Goal: Task Accomplishment & Management: Use online tool/utility

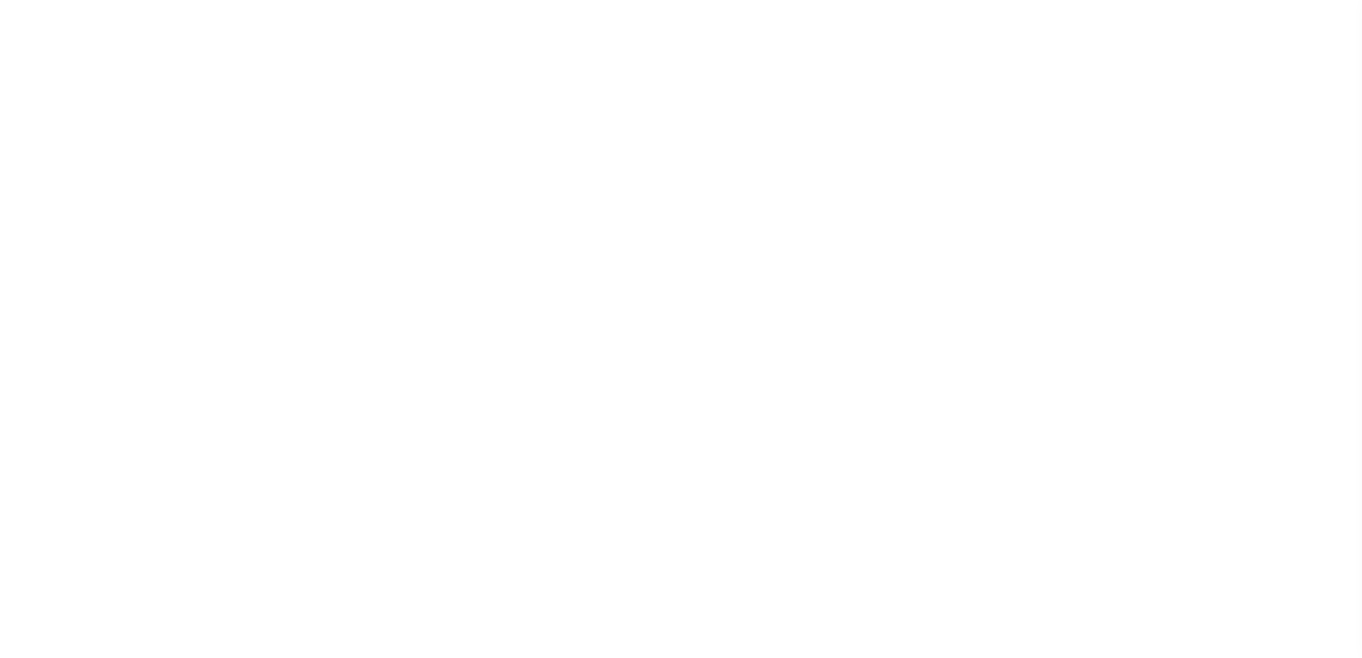
select select "200"
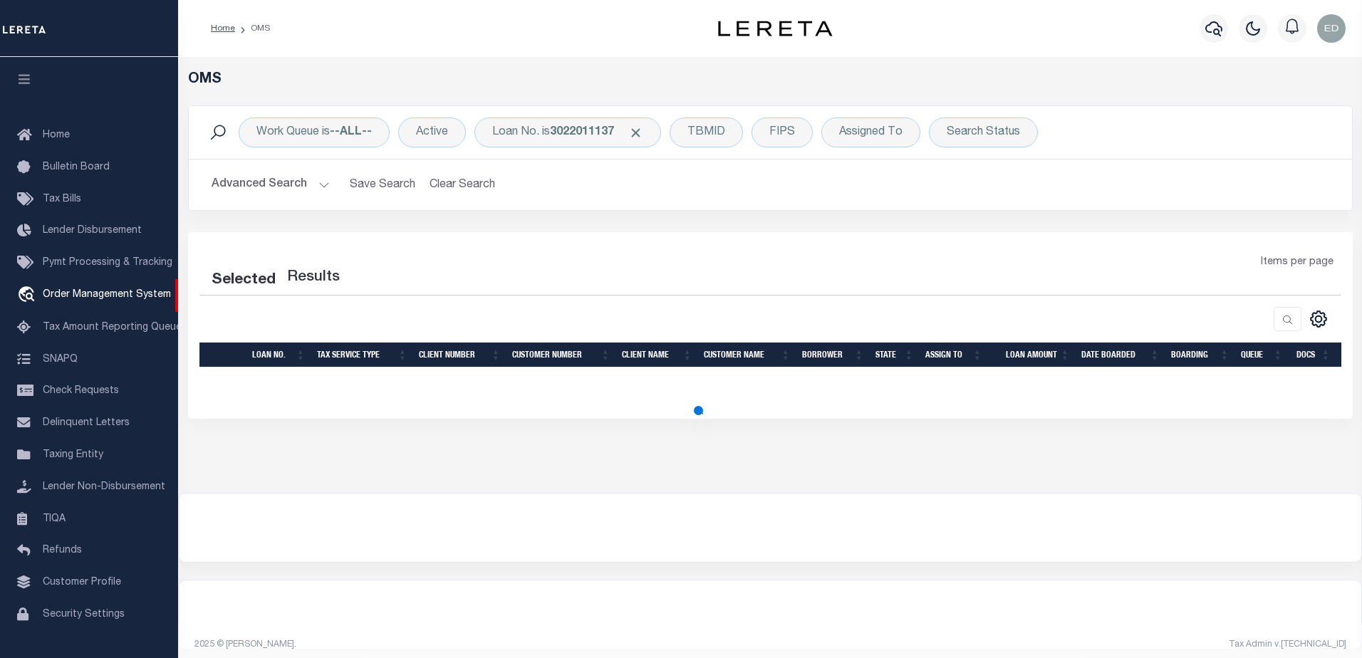
select select "200"
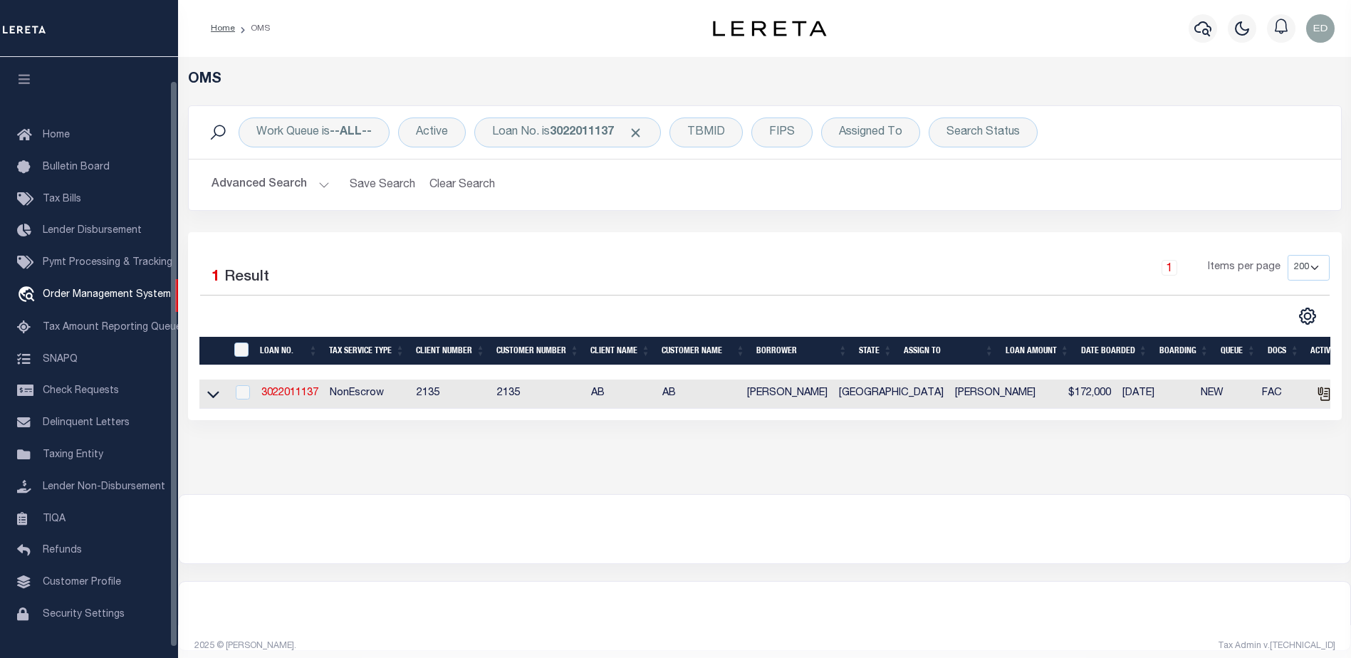
scroll to position [25, 0]
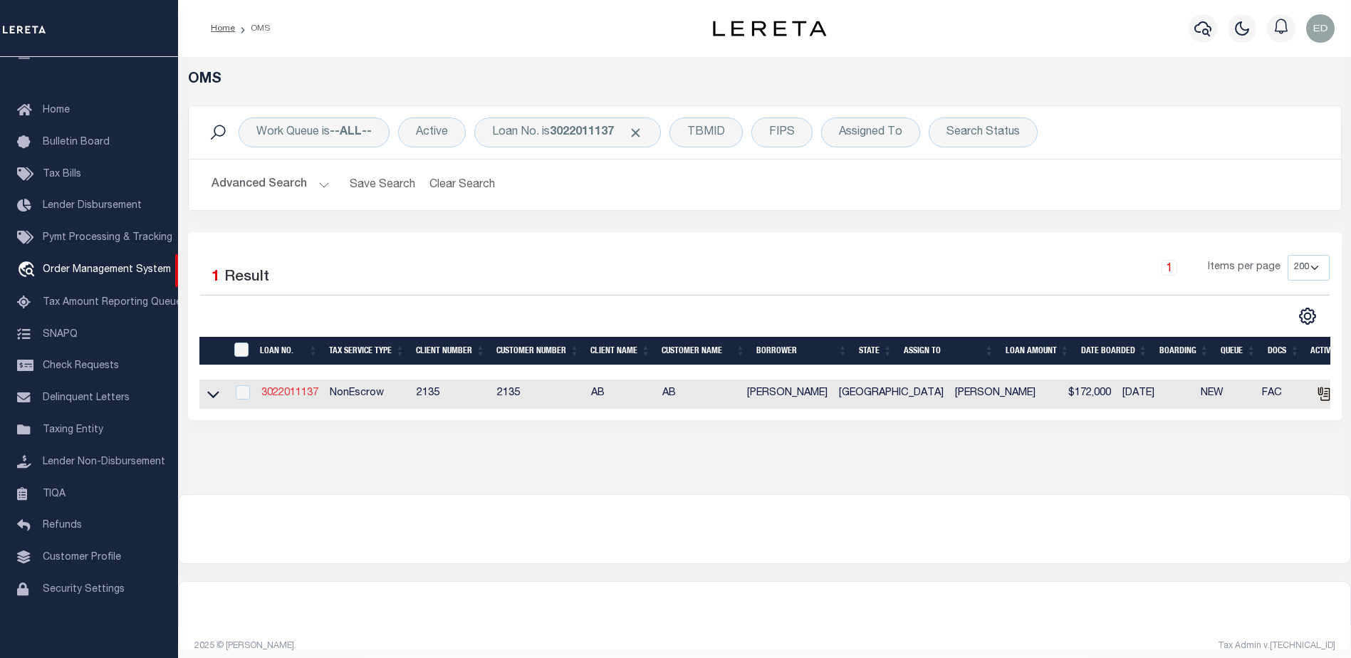
click at [300, 392] on link "3022011137" at bounding box center [289, 393] width 57 height 10
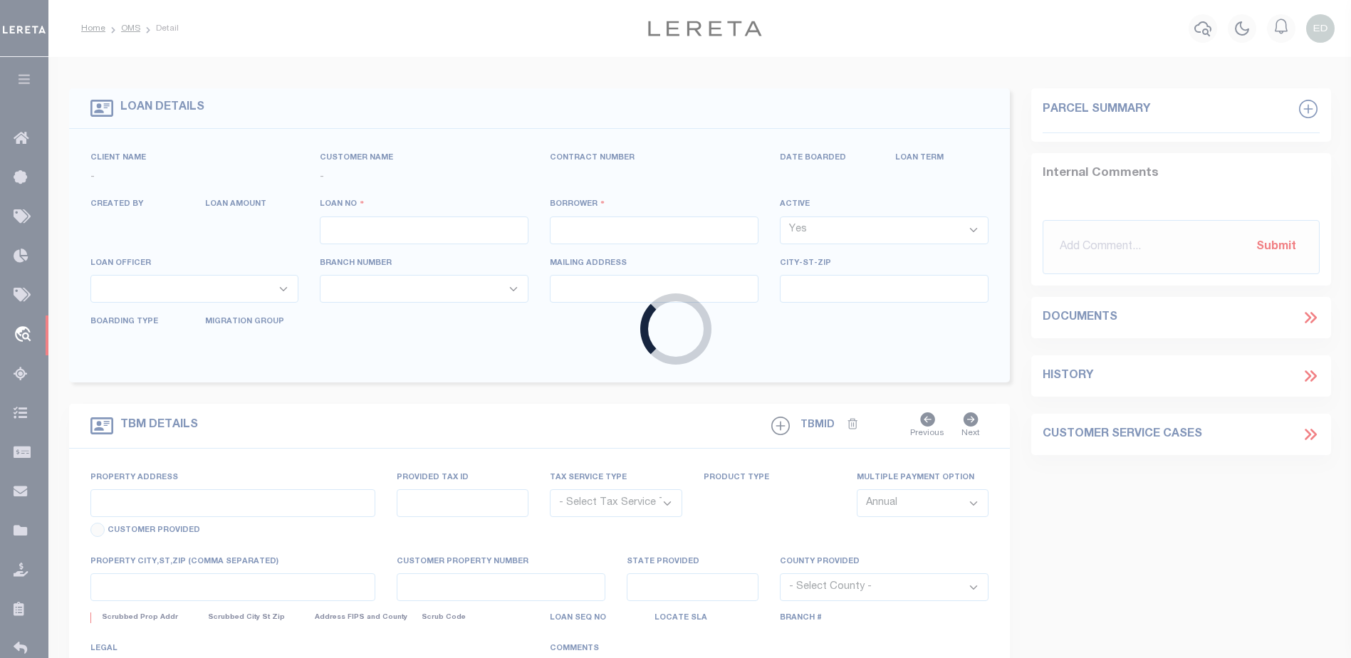
type input "3022011137"
type input "KEITH C MCCALEB"
select select "False"
select select
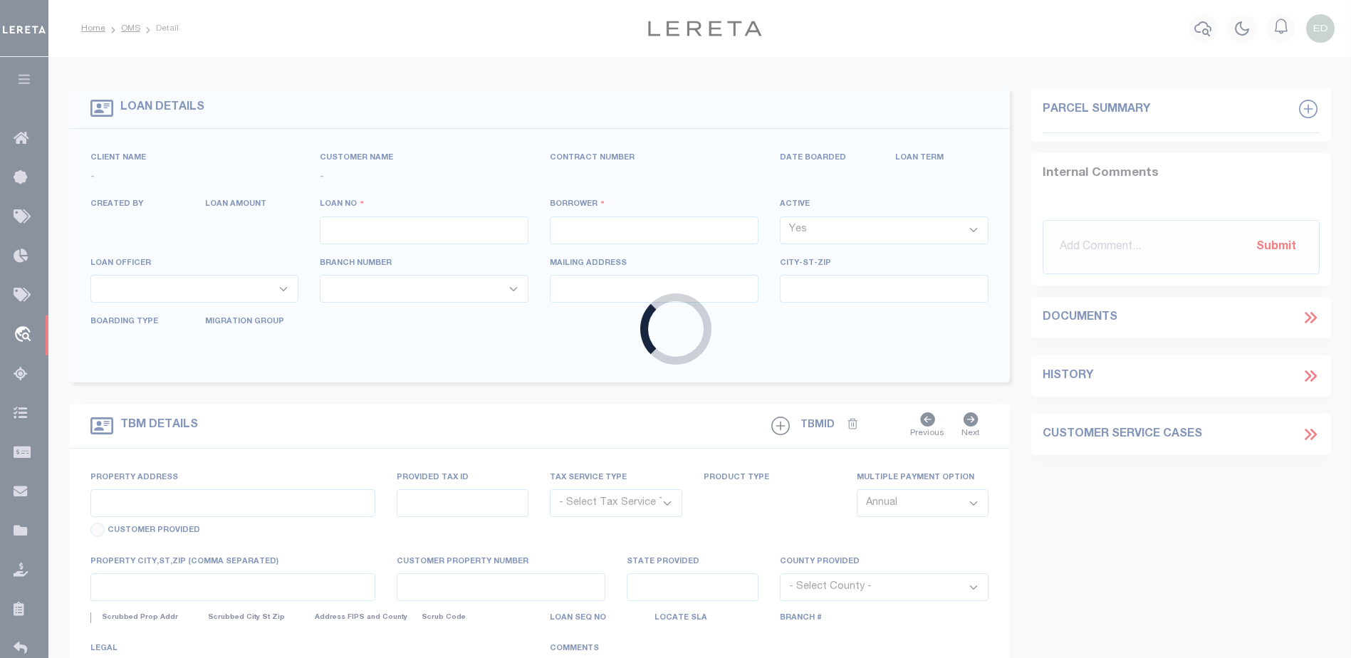
type input "17023 CREEKSIDE DR"
type input "LINDALE, TX 75771"
select select
select select "NonEscrow"
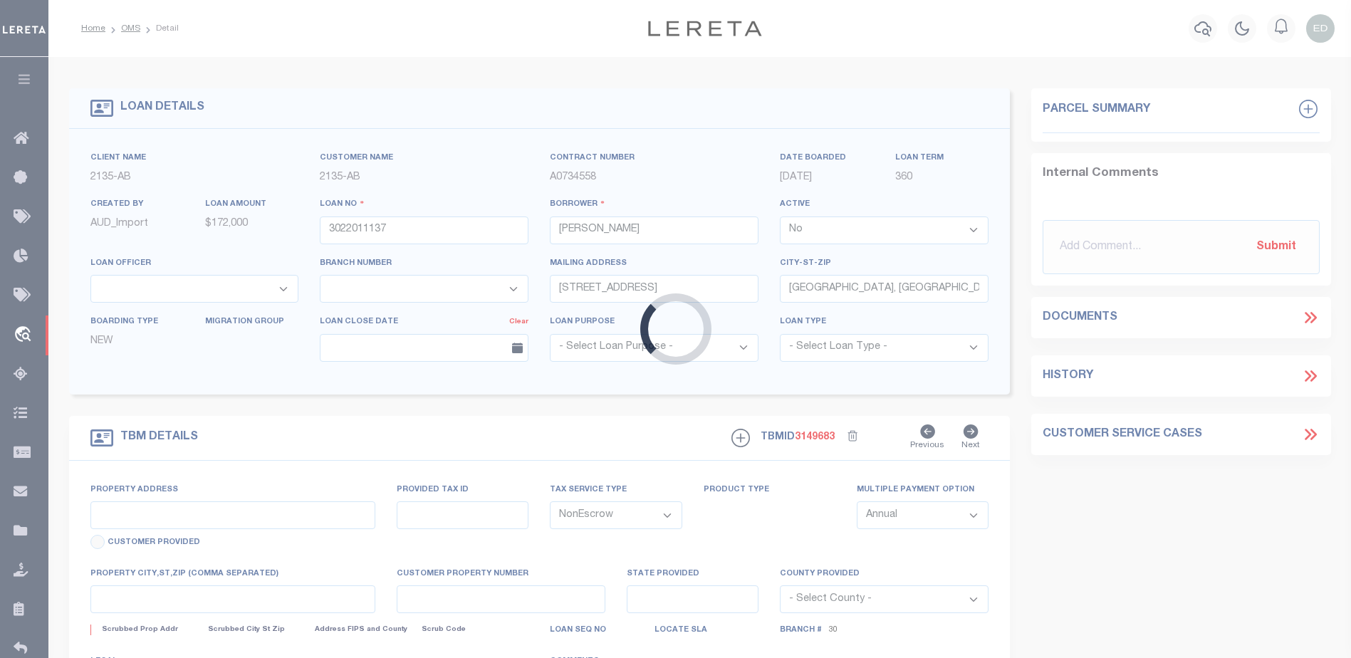
select select "7998"
select select "2576"
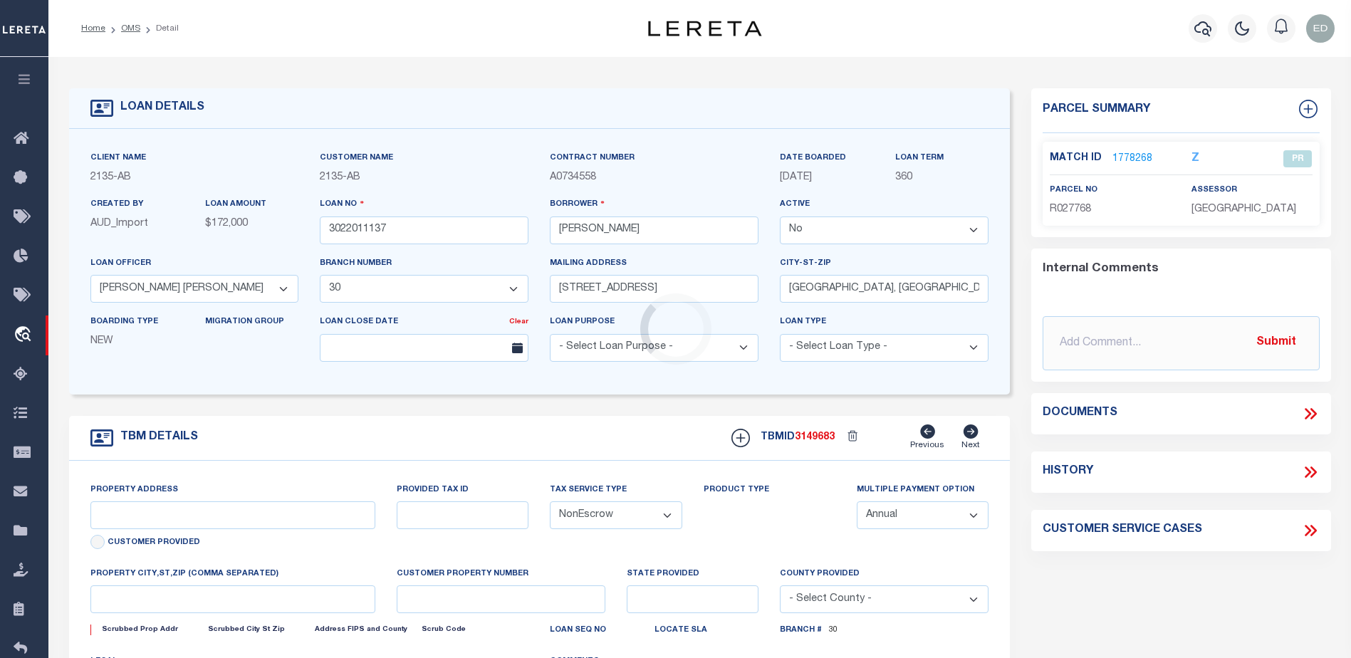
type input "11.28 ACRES CR 434"
select select
type input "LINDALE TX 75771"
type input "[GEOGRAPHIC_DATA]"
select select
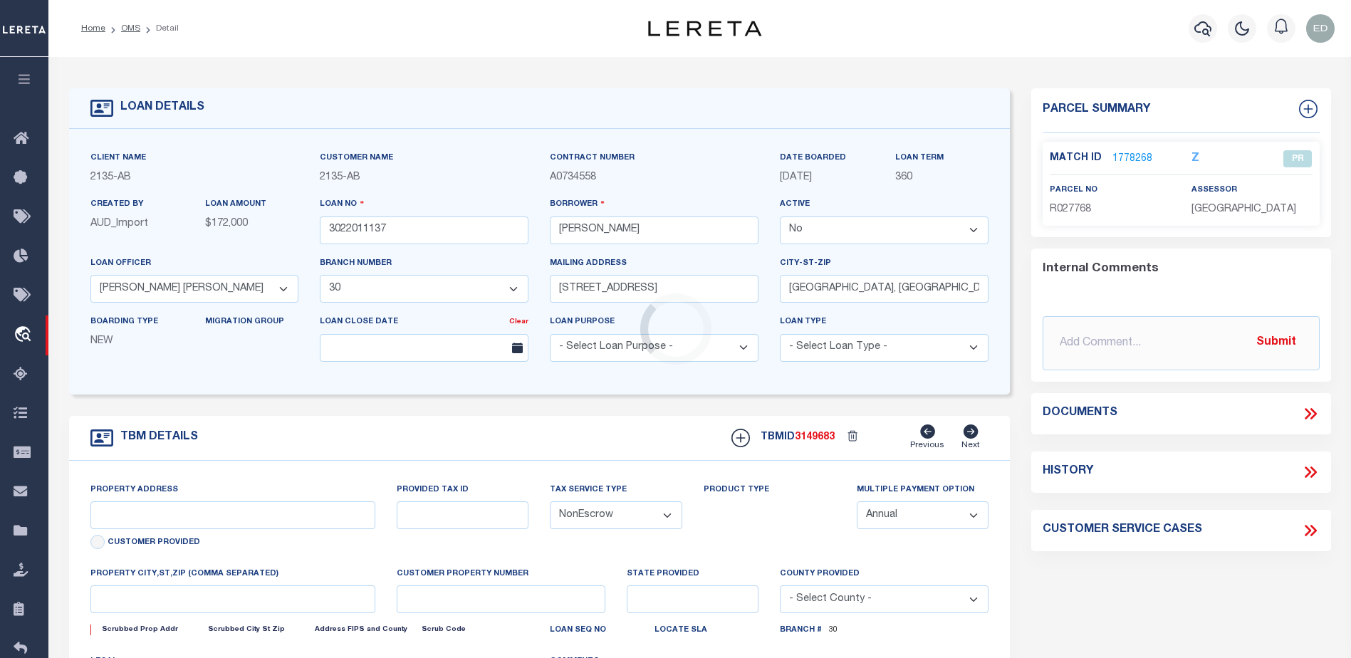
type textarea "DT 11.28 ACRS D. BARCROFT SVY A-140"
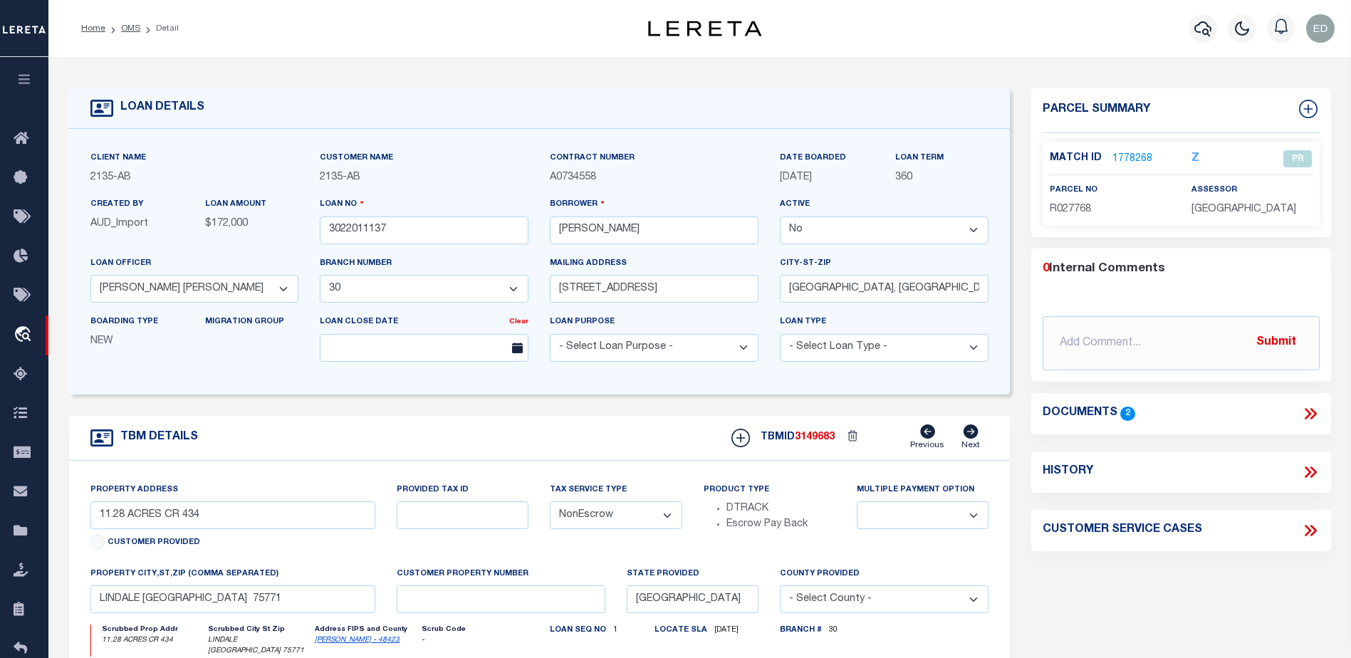
click at [1129, 156] on link "1778268" at bounding box center [1132, 159] width 40 height 15
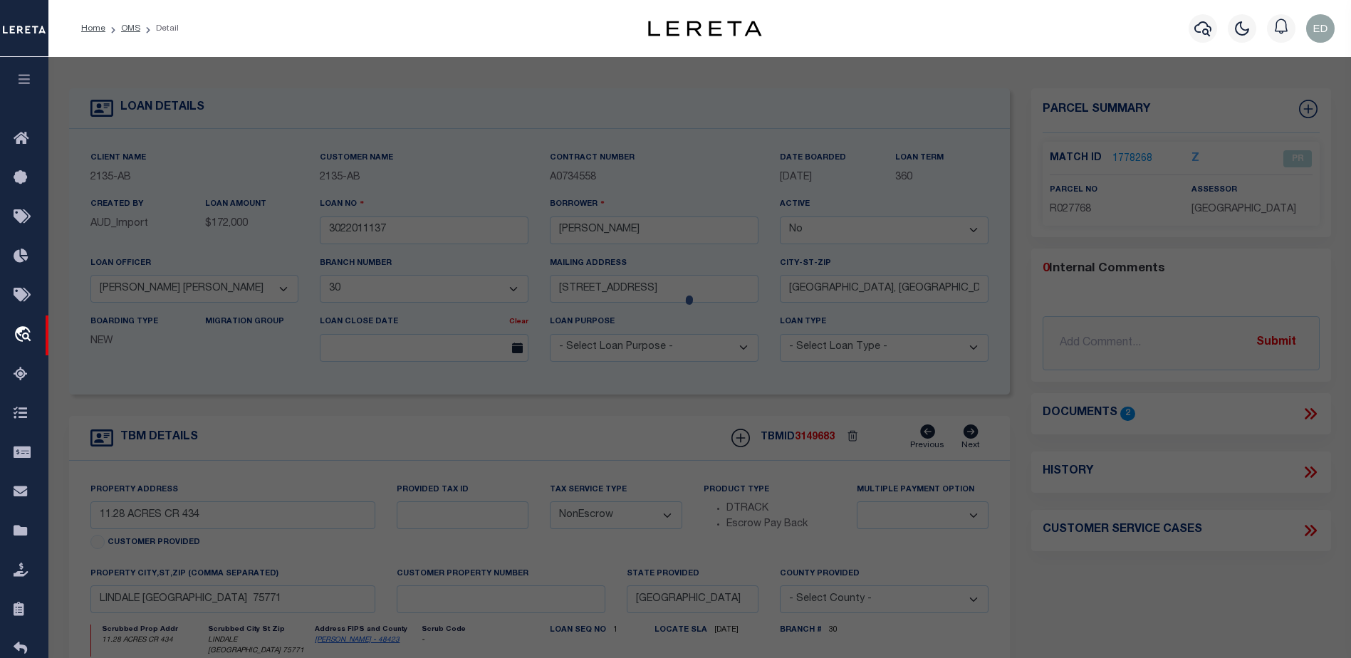
checkbox input "false"
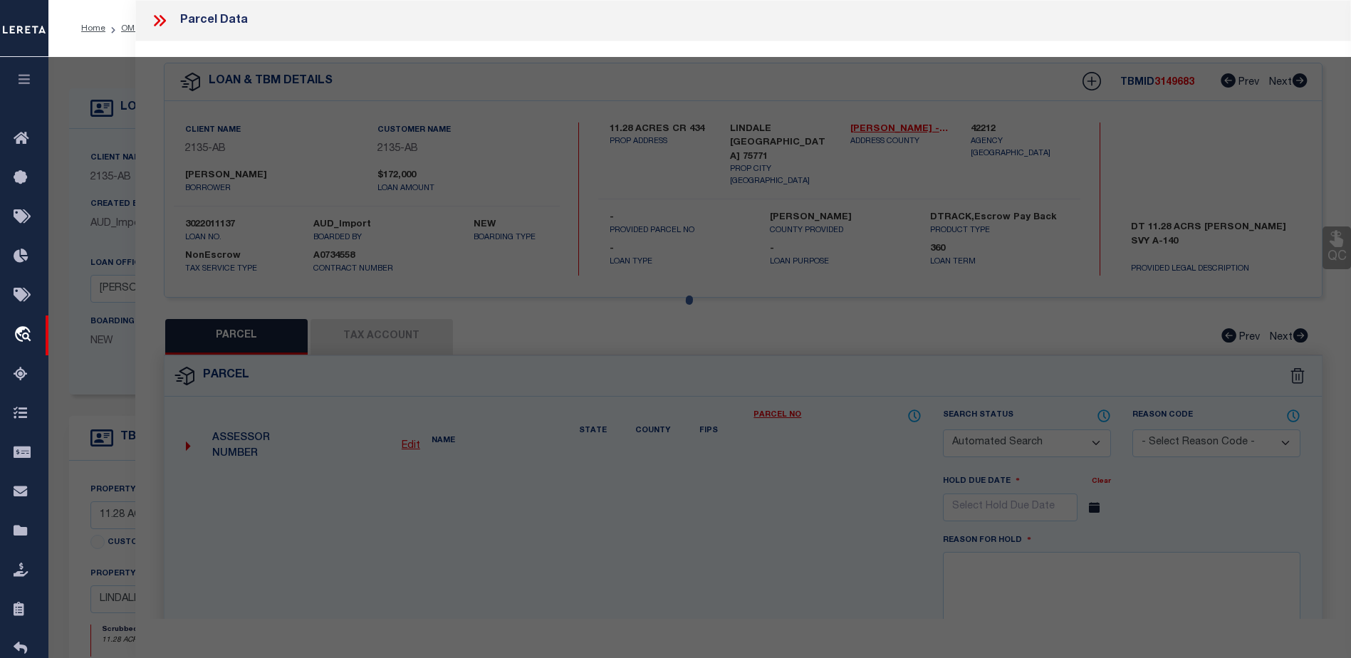
select select "PR"
type input "MCCALEB KEITH & HOPE"
select select
type input "C R 434"
type input "LINDALE TX 75771"
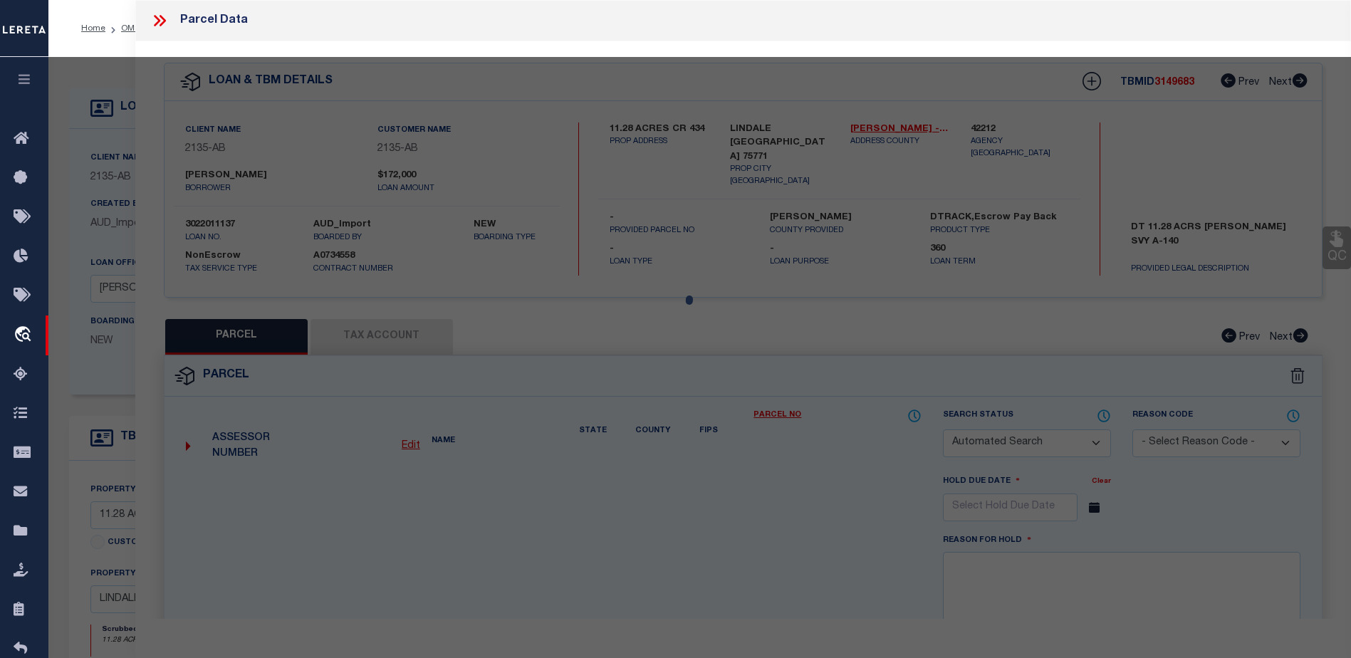
type textarea "ABST A0140 D BARCROFT TRACT 4C 11.280"
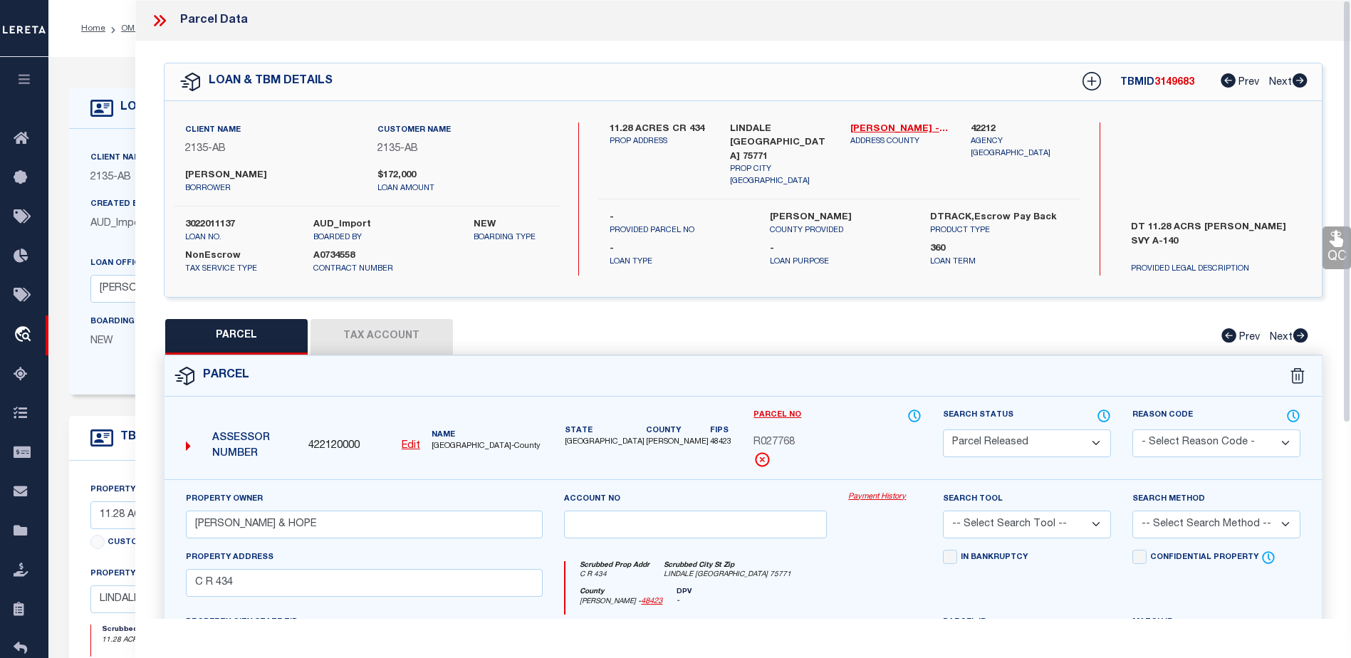
click at [890, 500] on link "Payment History" at bounding box center [884, 497] width 73 height 12
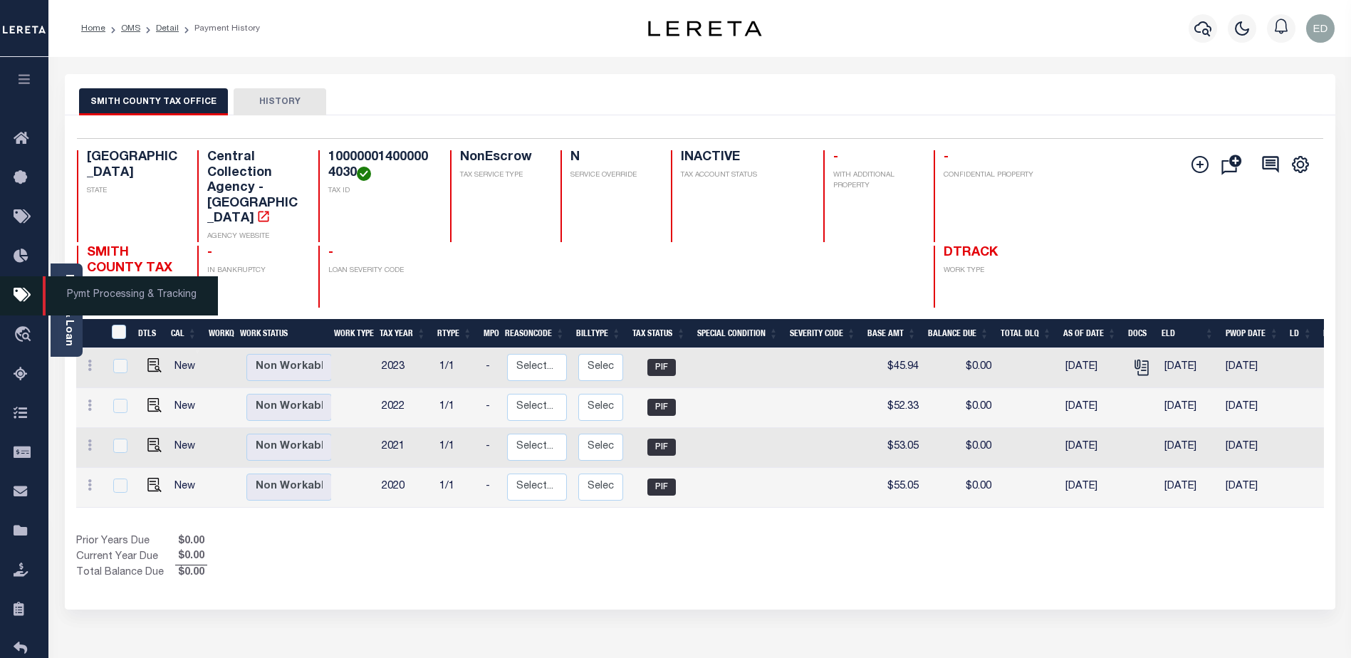
click at [26, 303] on icon at bounding box center [25, 296] width 23 height 18
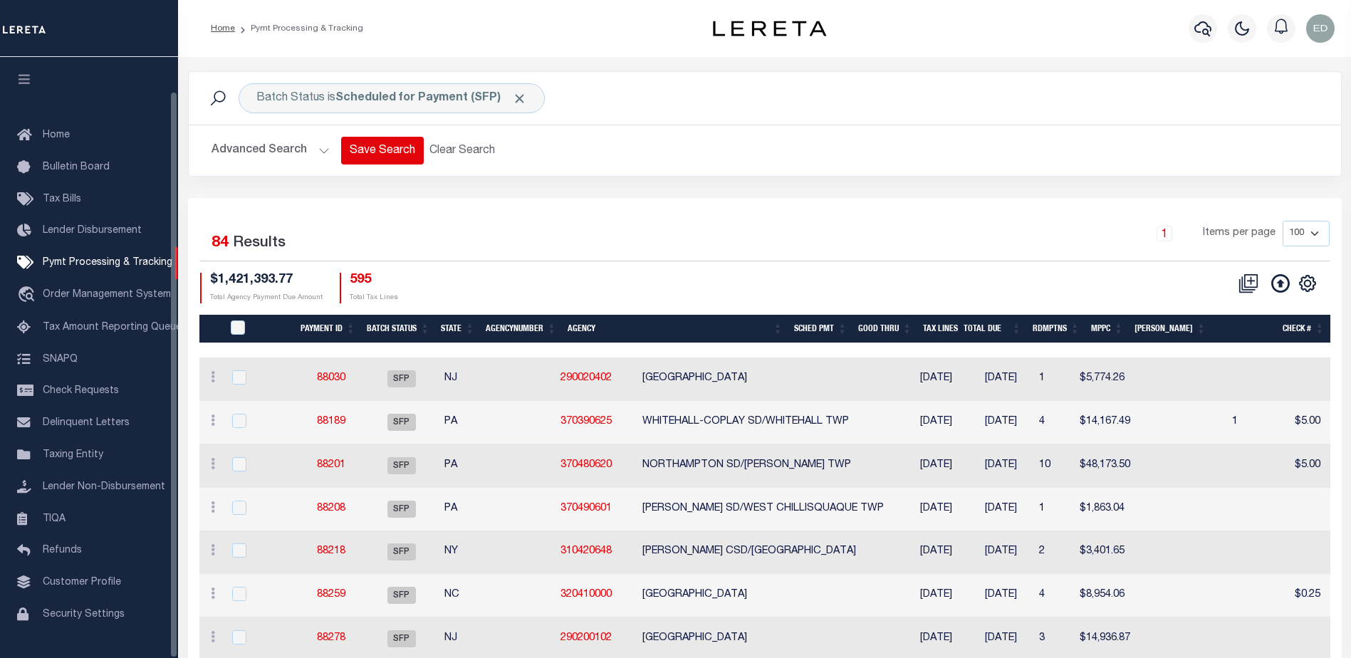
scroll to position [36, 0]
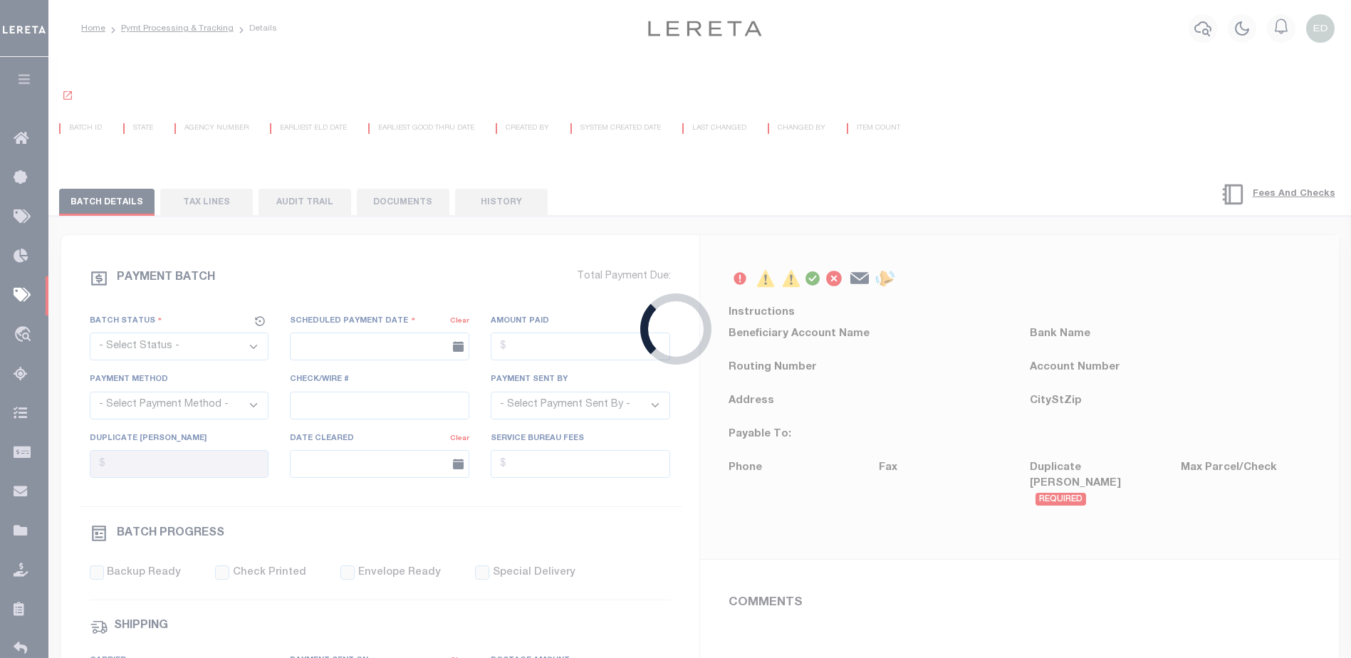
select select "SFP"
type input "08/20/2025"
type input "36 - no wire option"
type input "Andres"
type input "E & A"
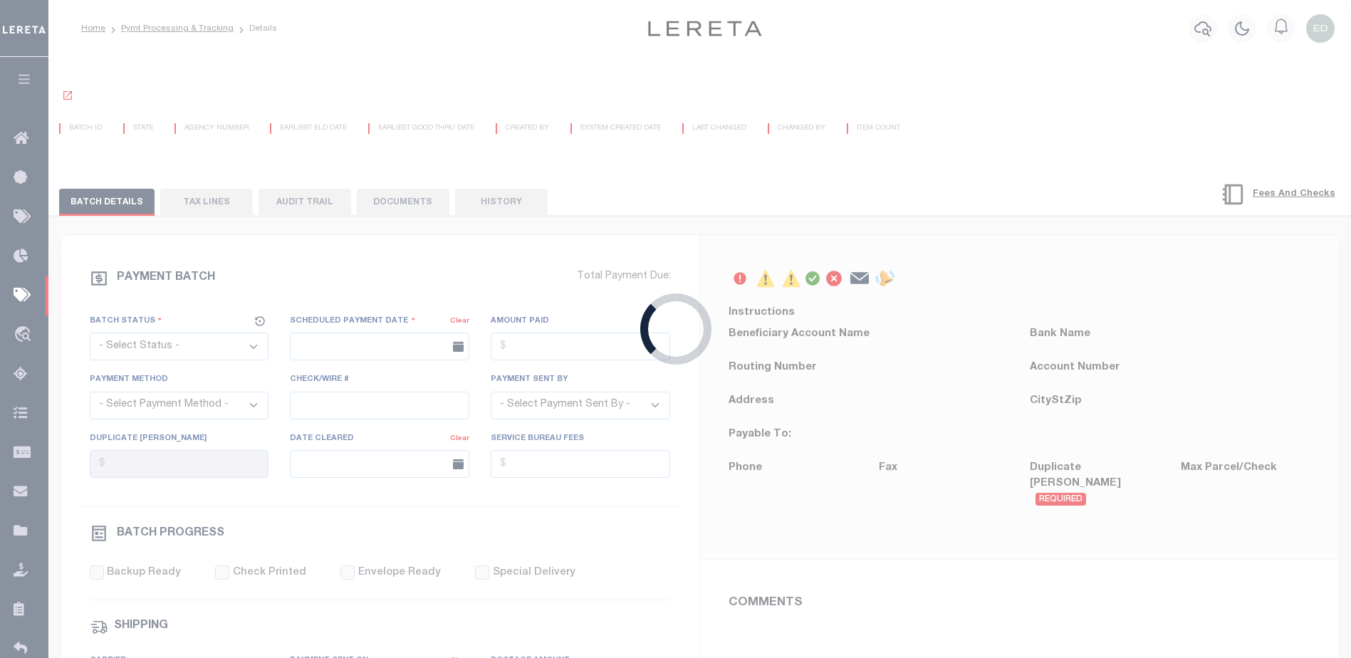
select select "0"
select select "73"
select select "1"
select select "44"
radio input "true"
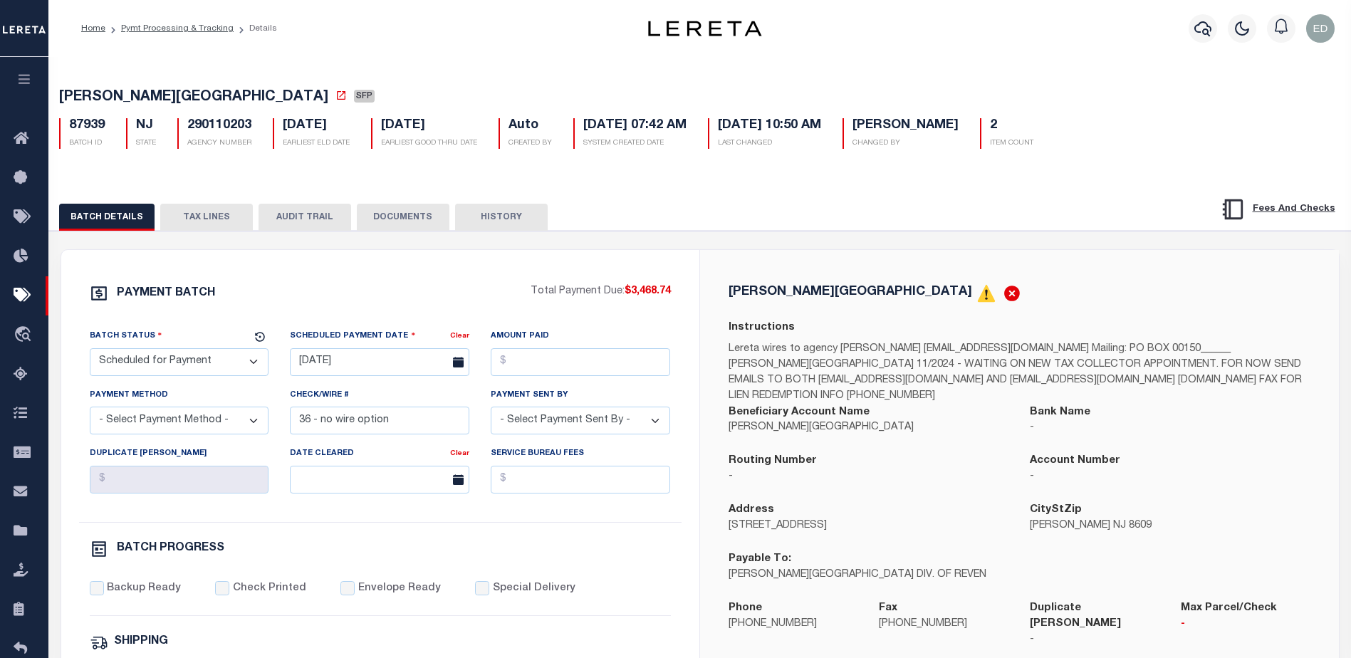
click at [392, 223] on button "DOCUMENTS" at bounding box center [403, 217] width 93 height 27
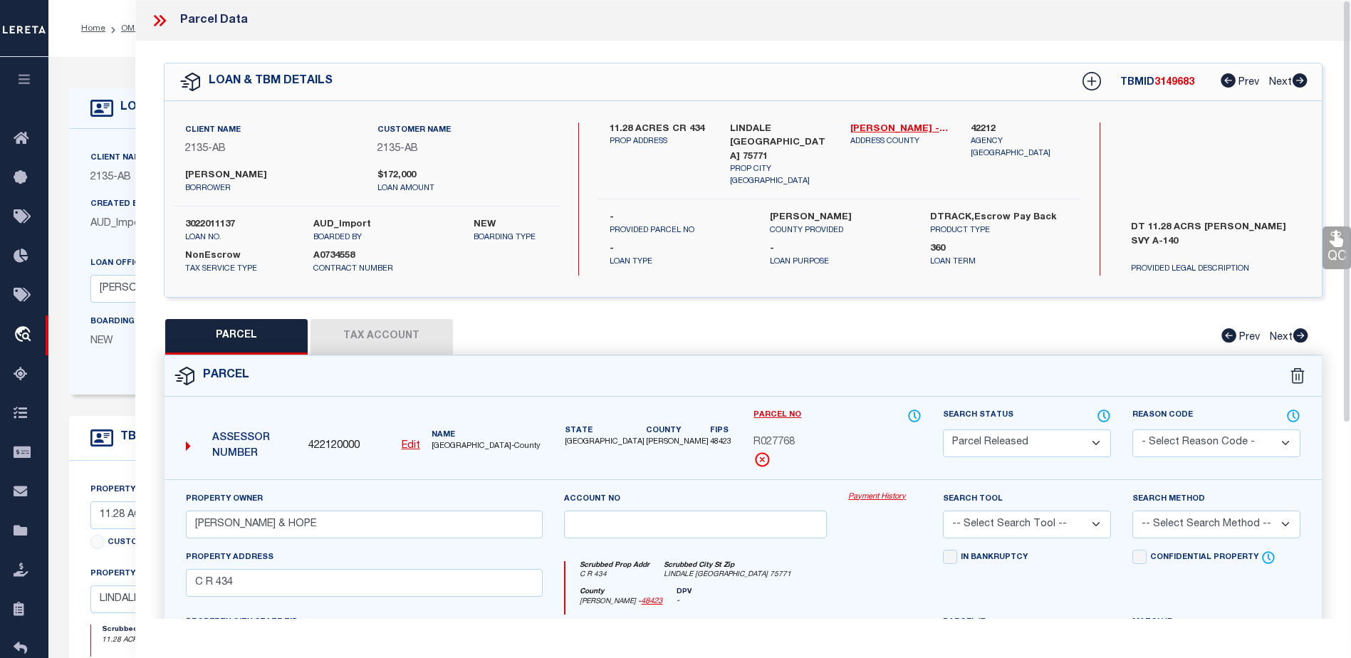
select select "PR"
select select "False"
select select "7998"
select select "2576"
select select "NonEscrow"
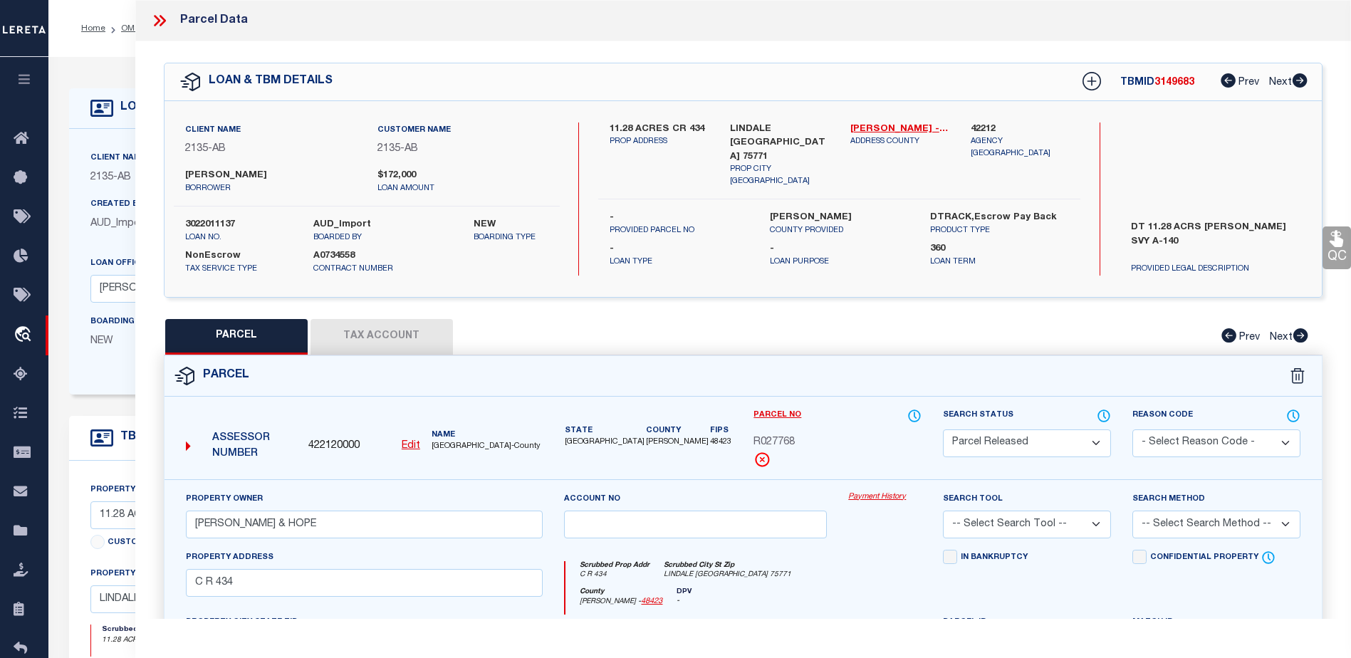
click at [31, 84] on icon "button" at bounding box center [24, 79] width 16 height 13
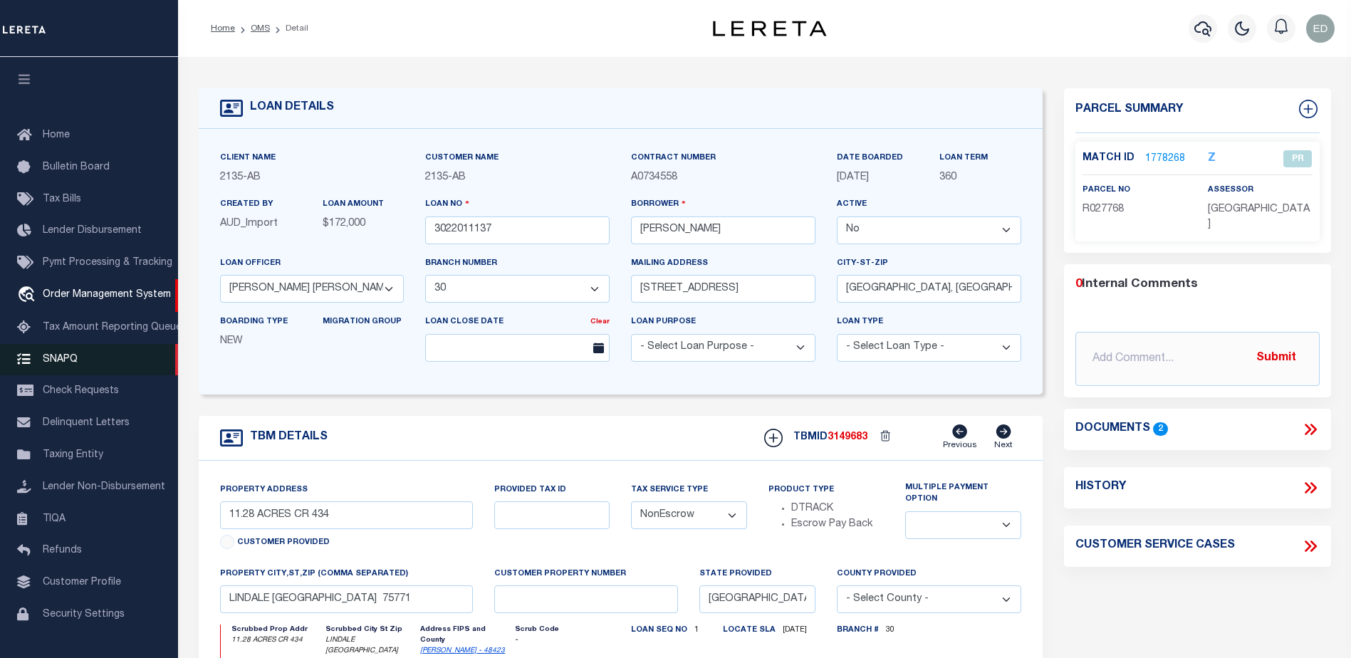
click at [60, 354] on span "SNAPQ" at bounding box center [60, 359] width 35 height 10
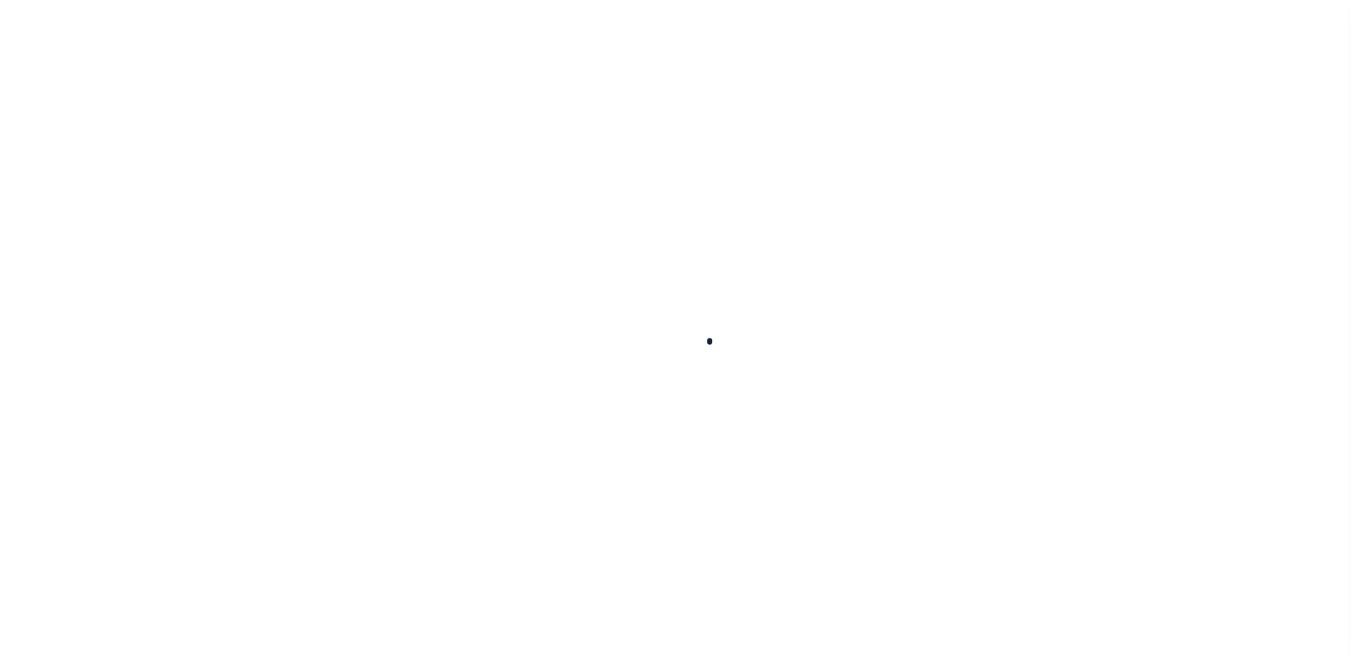
scroll to position [36, 0]
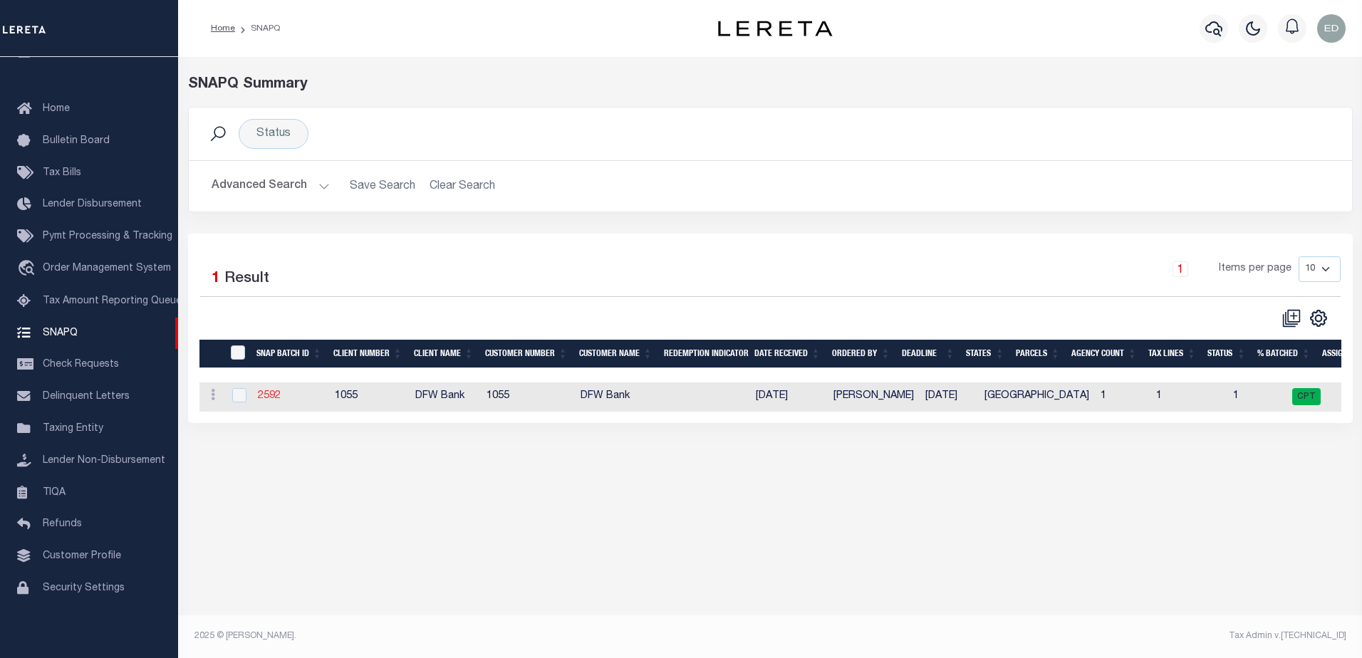
click at [272, 399] on link "2592" at bounding box center [269, 396] width 23 height 10
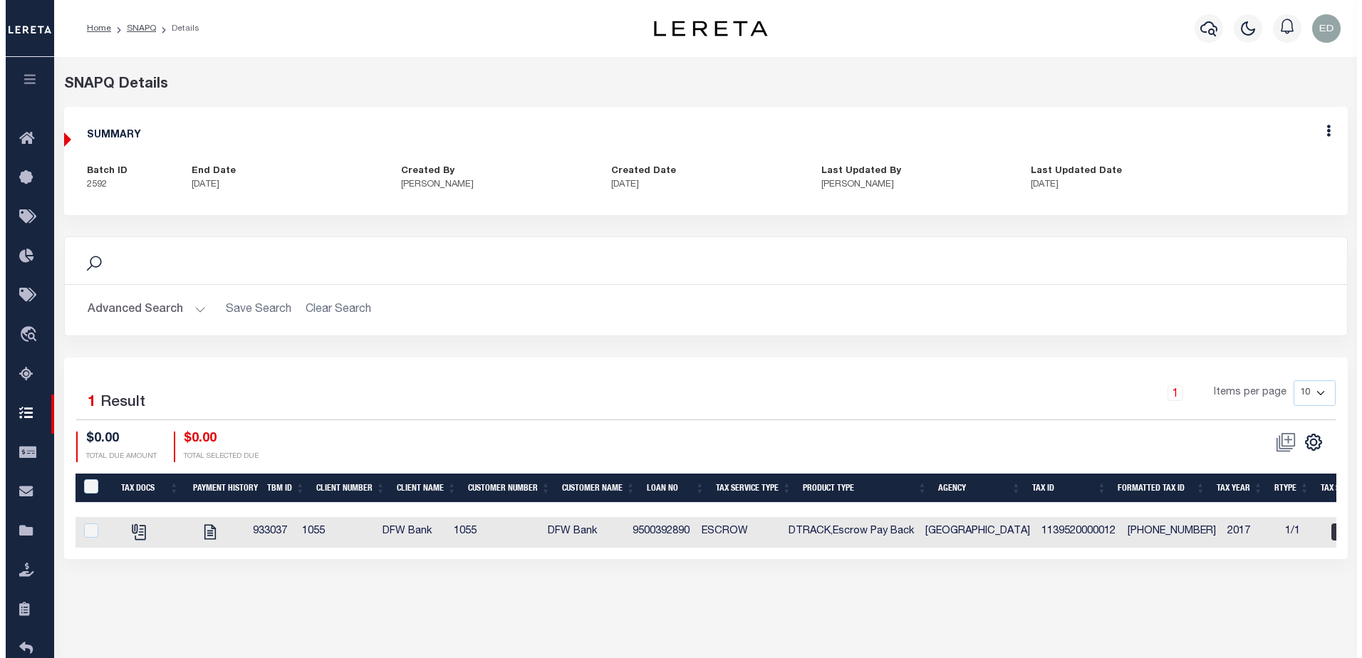
scroll to position [97, 0]
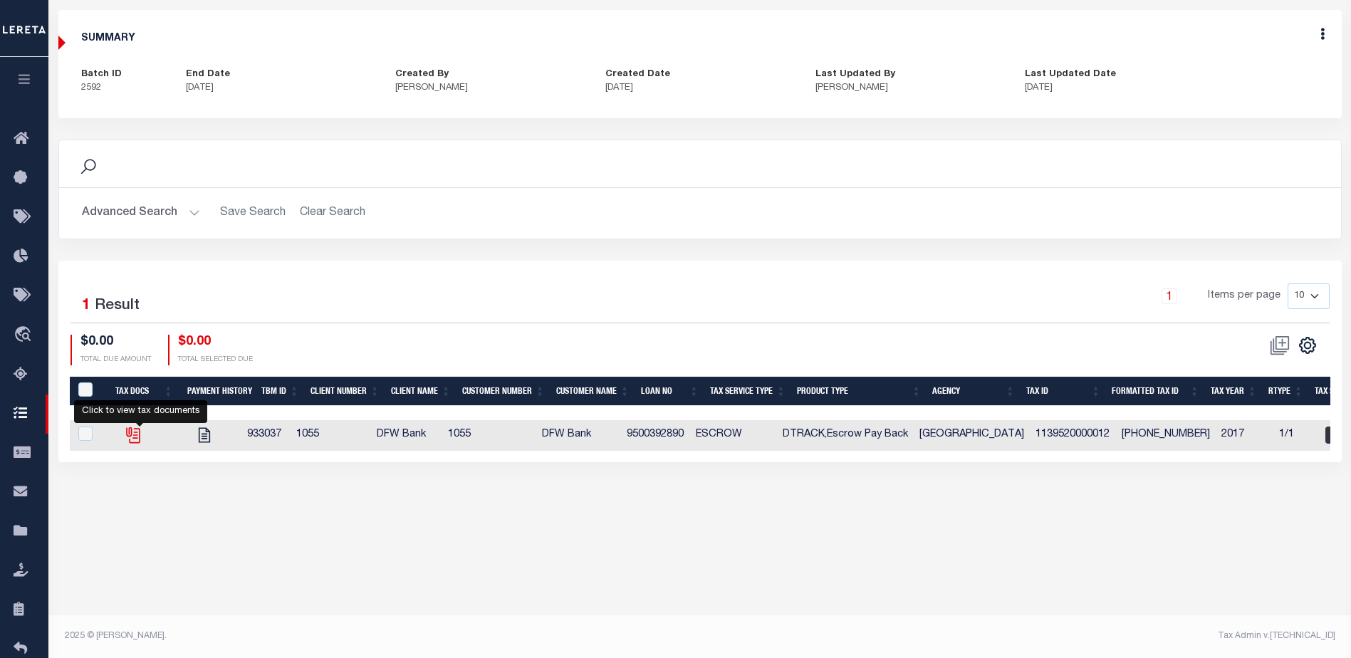
click at [135, 439] on icon "" at bounding box center [133, 435] width 19 height 19
checkbox input "true"
